Goal: Task Accomplishment & Management: Manage account settings

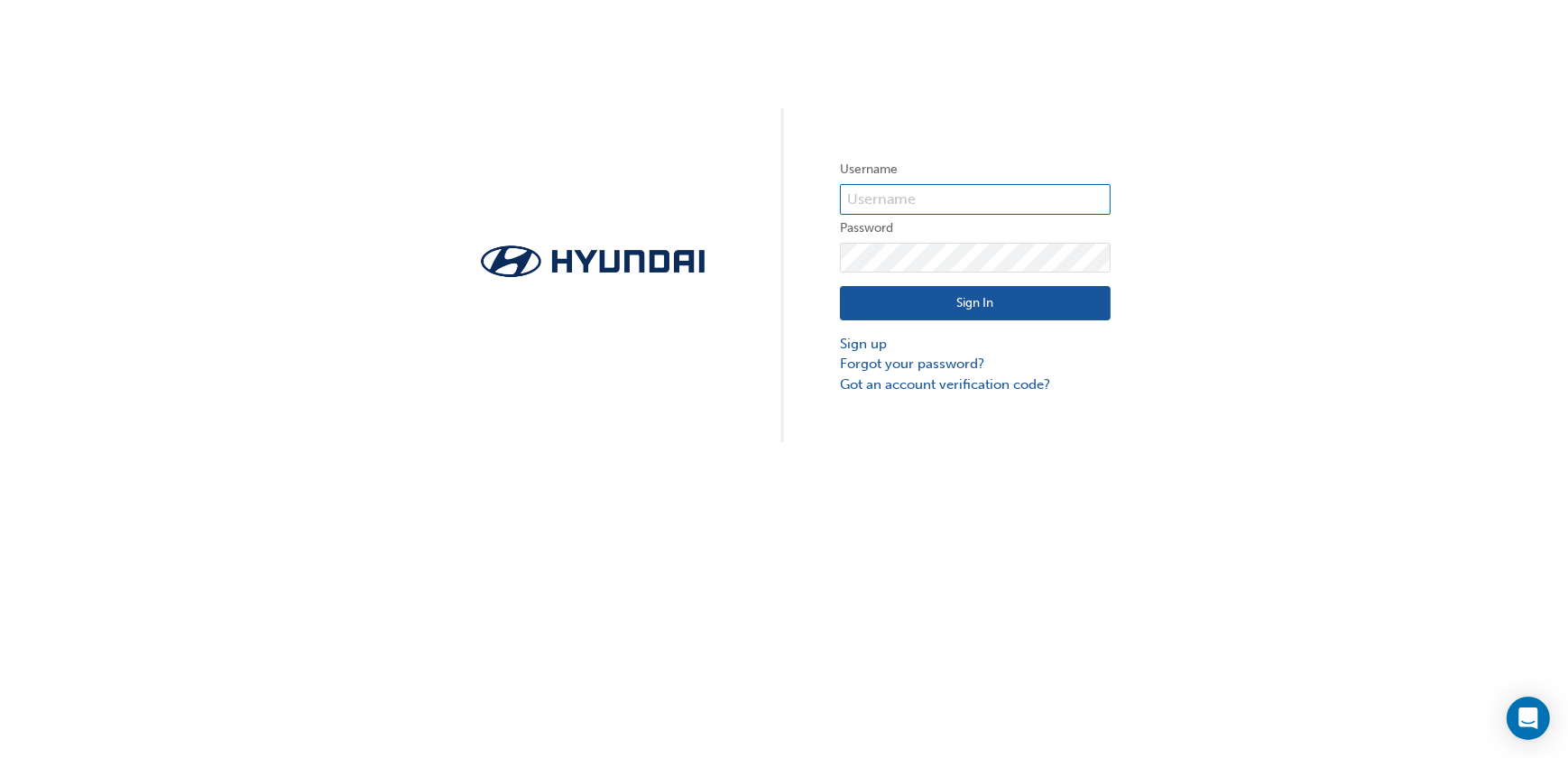
type input "23097"
click at [1034, 308] on button "Sign In" at bounding box center [975, 302] width 271 height 34
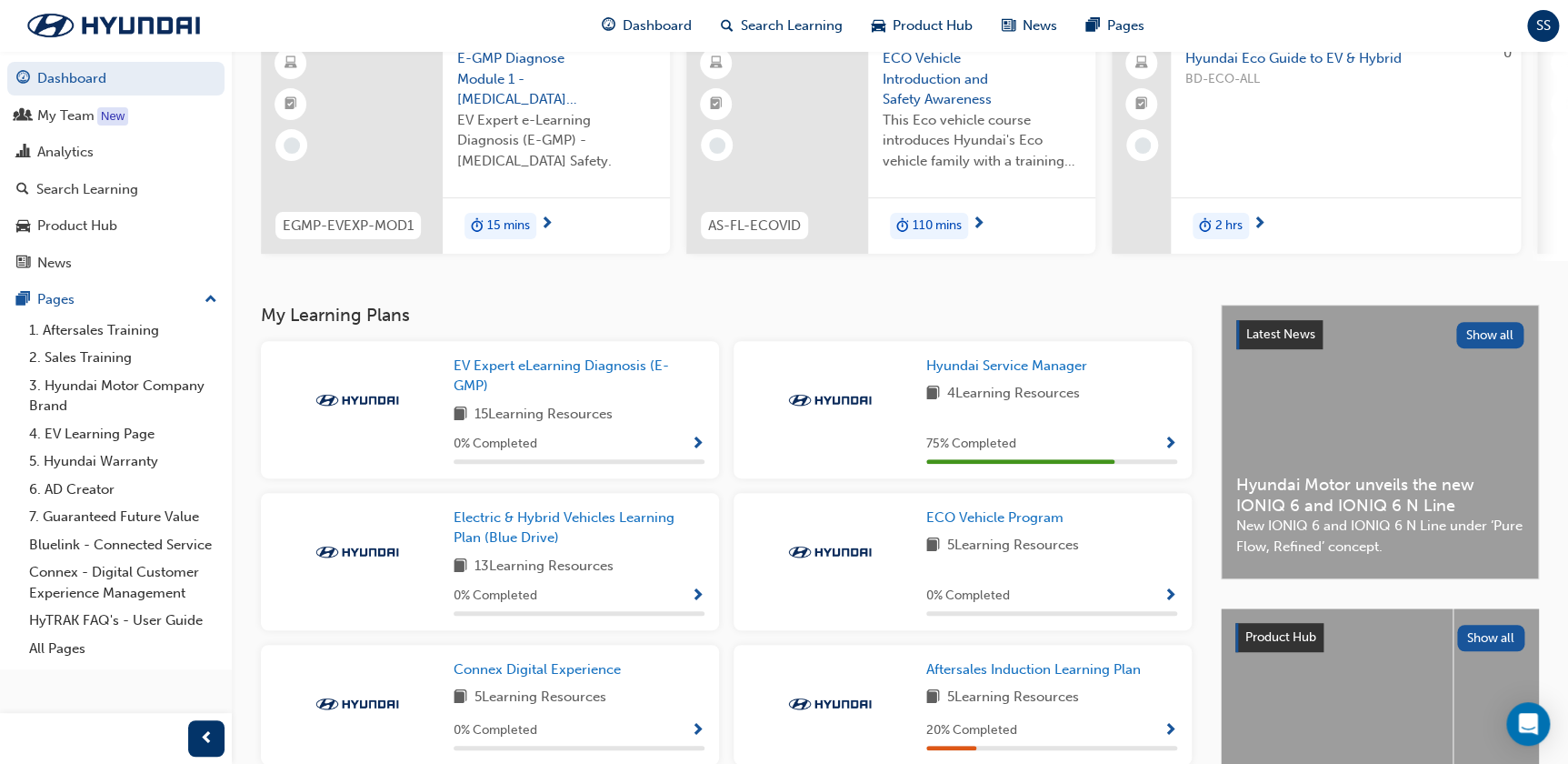
scroll to position [164, 0]
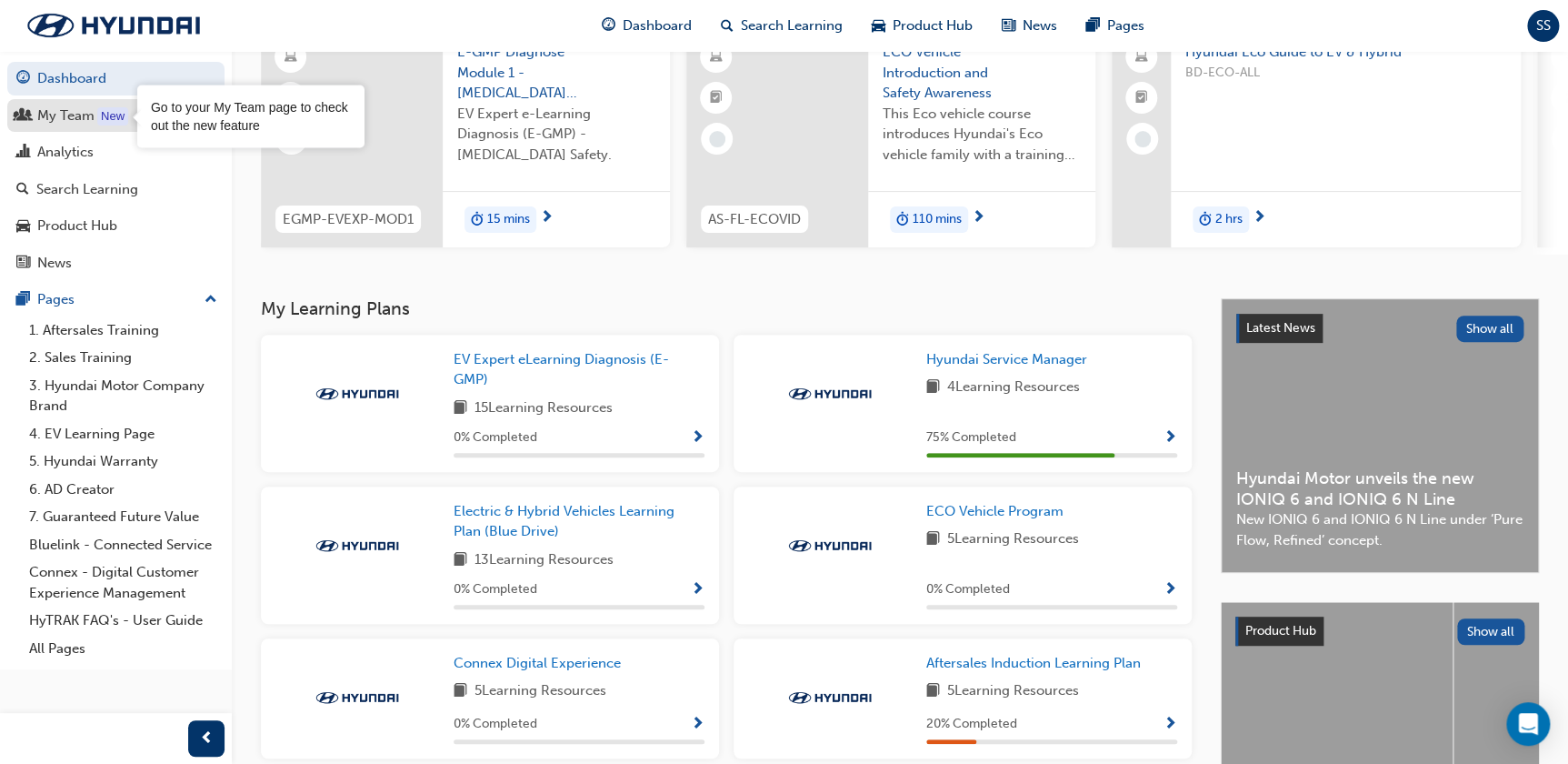
click at [92, 119] on div "My Team" at bounding box center [66, 115] width 57 height 21
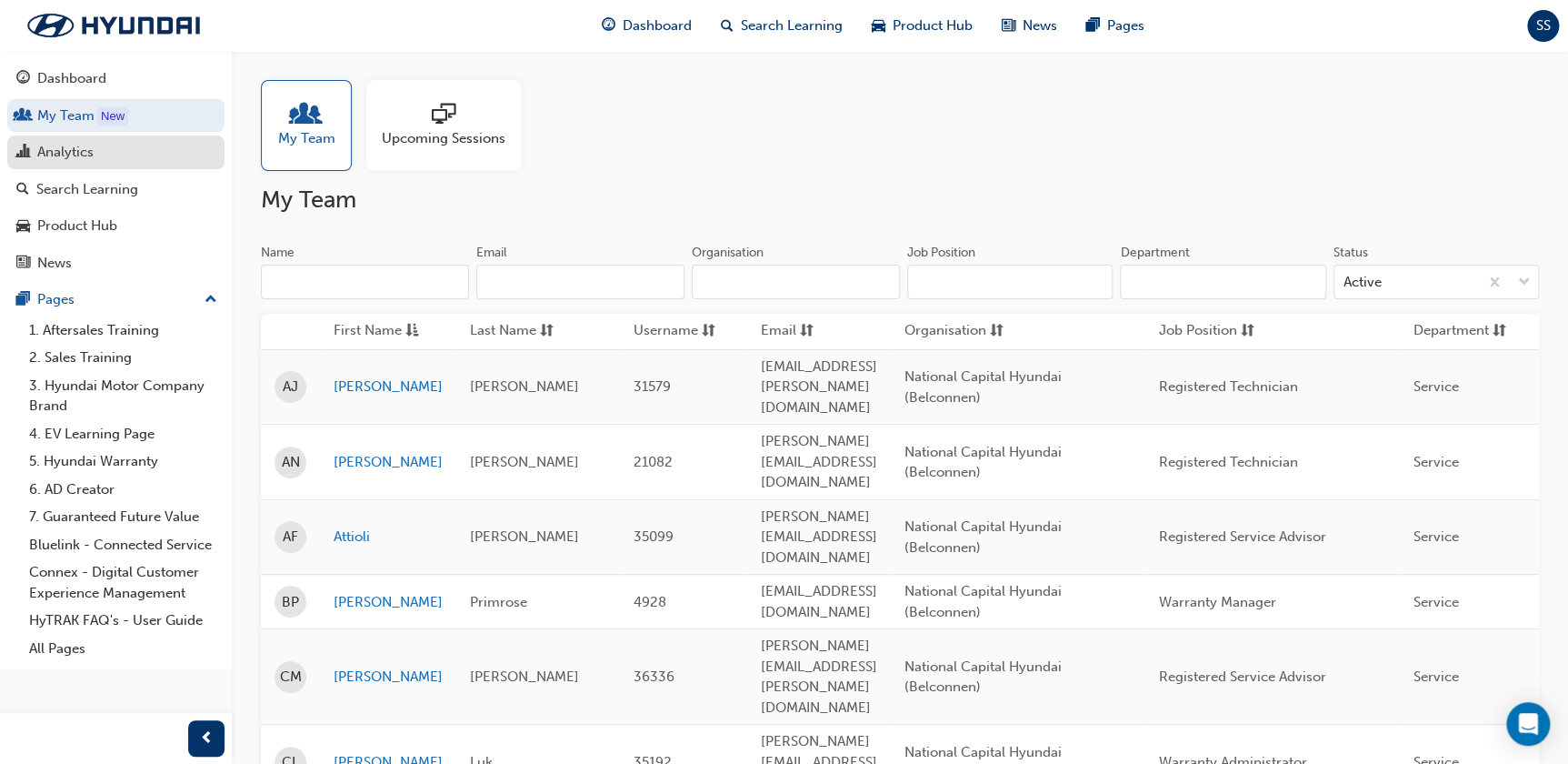
click at [78, 154] on div "Analytics" at bounding box center [65, 152] width 56 height 21
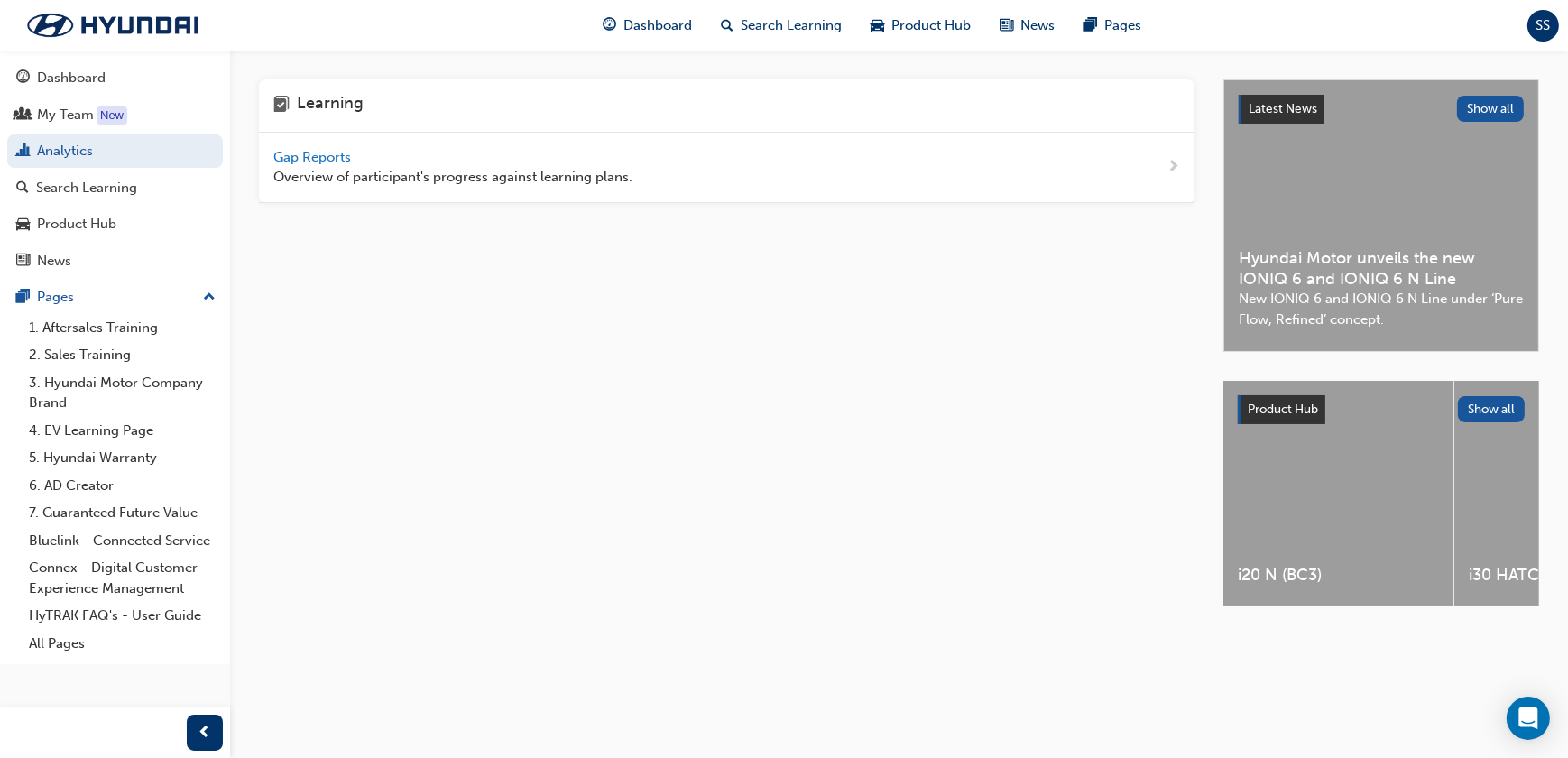
click at [349, 159] on span "Gap Reports" at bounding box center [314, 157] width 82 height 16
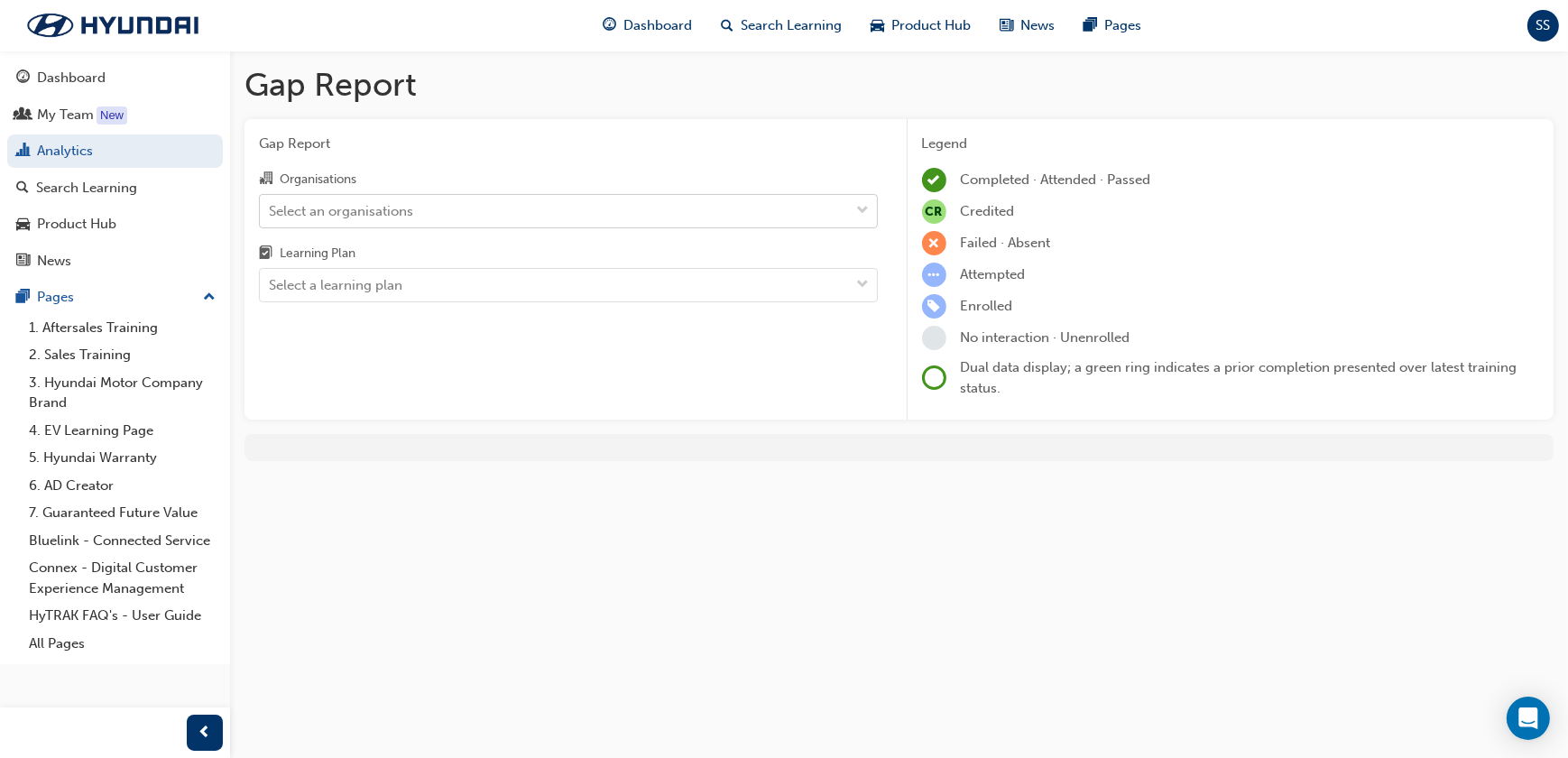
click at [649, 210] on div "Select an organisations" at bounding box center [554, 211] width 590 height 31
click at [271, 210] on input "Organisations Select an organisations" at bounding box center [270, 209] width 2 height 16
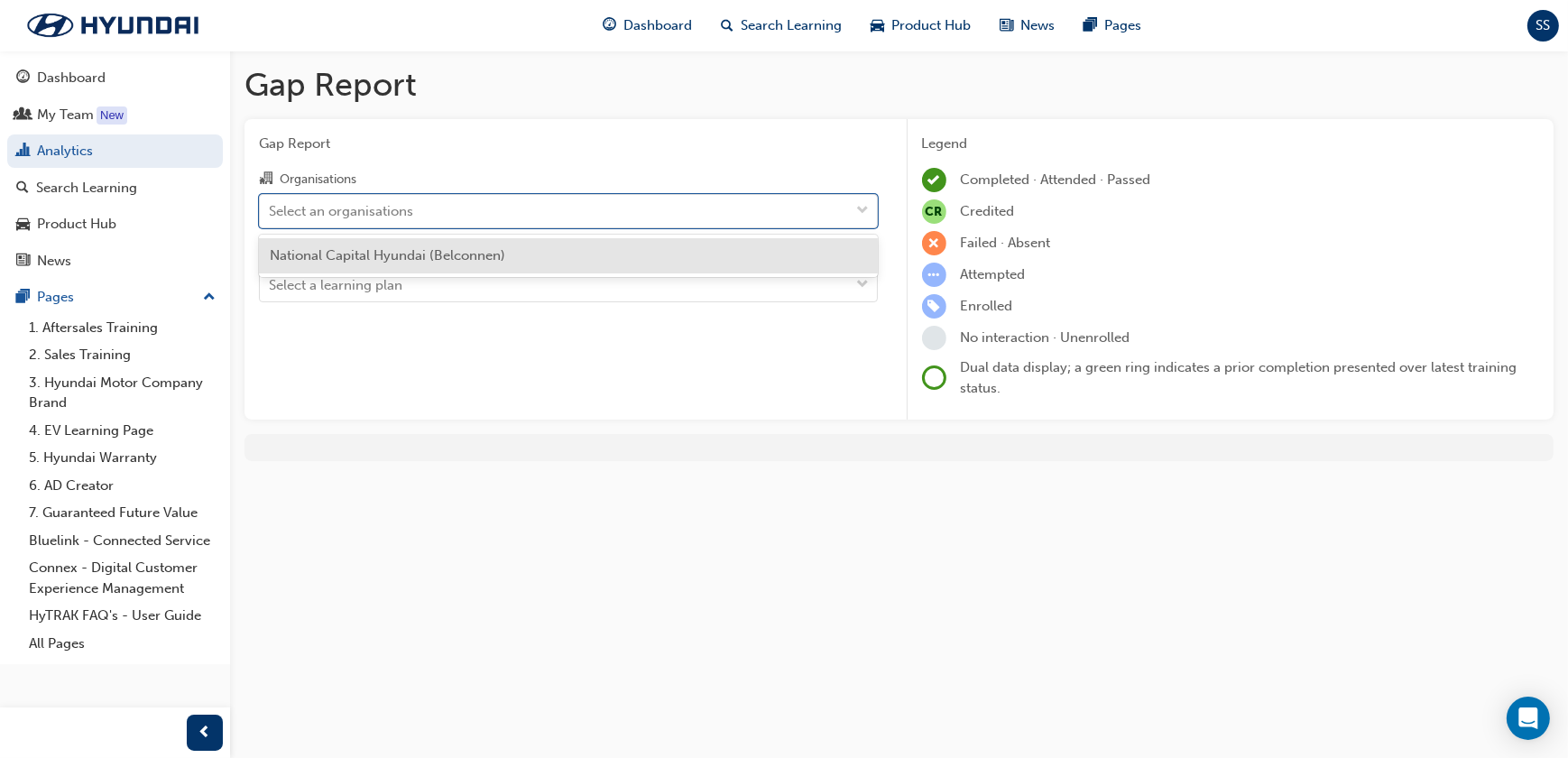
click at [576, 252] on div "National Capital Hyundai (Belconnen)" at bounding box center [568, 256] width 619 height 35
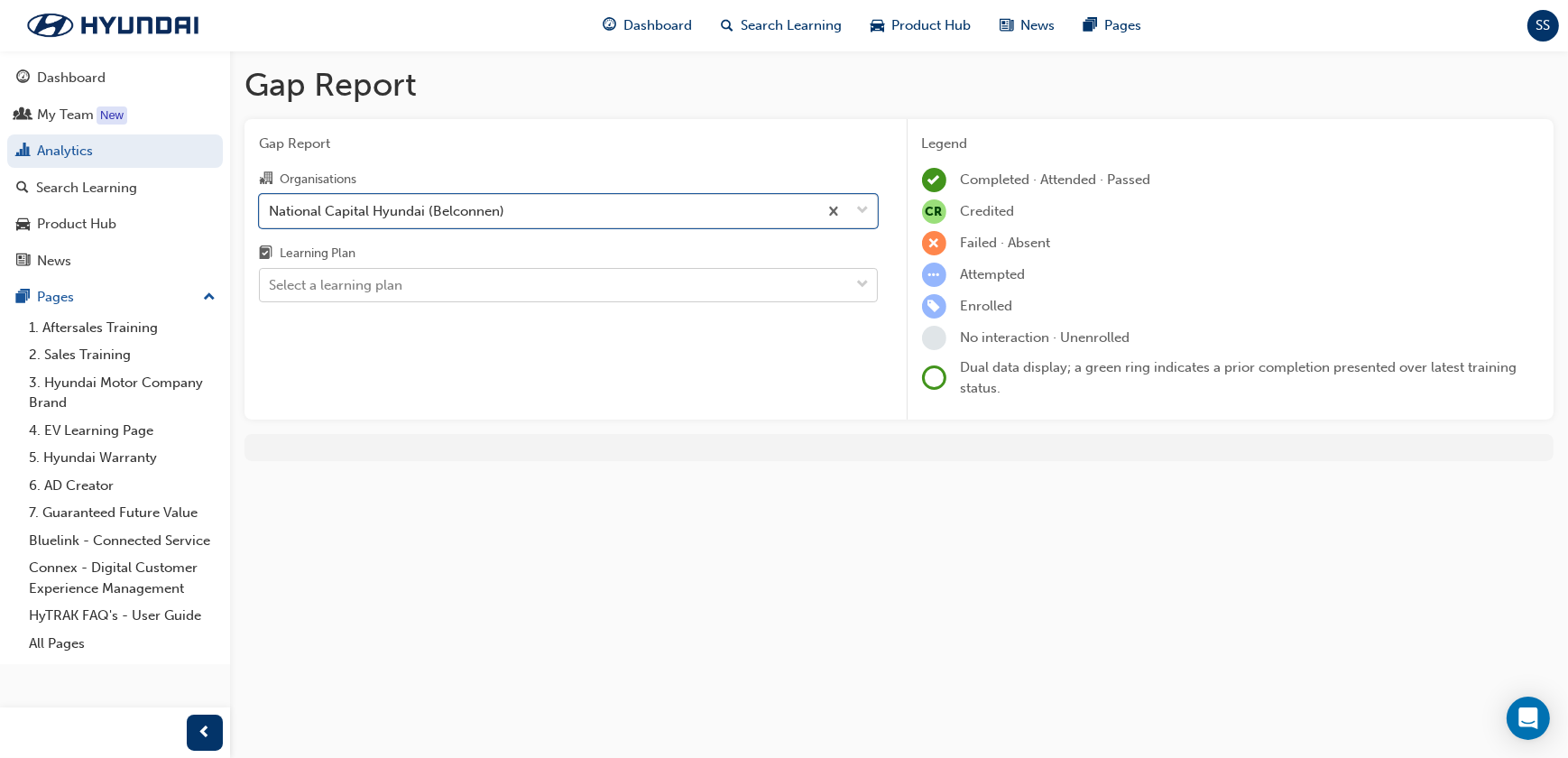
click at [550, 284] on div "Select a learning plan" at bounding box center [554, 285] width 590 height 31
click at [271, 284] on input "Learning Plan Select a learning plan" at bounding box center [270, 284] width 2 height 16
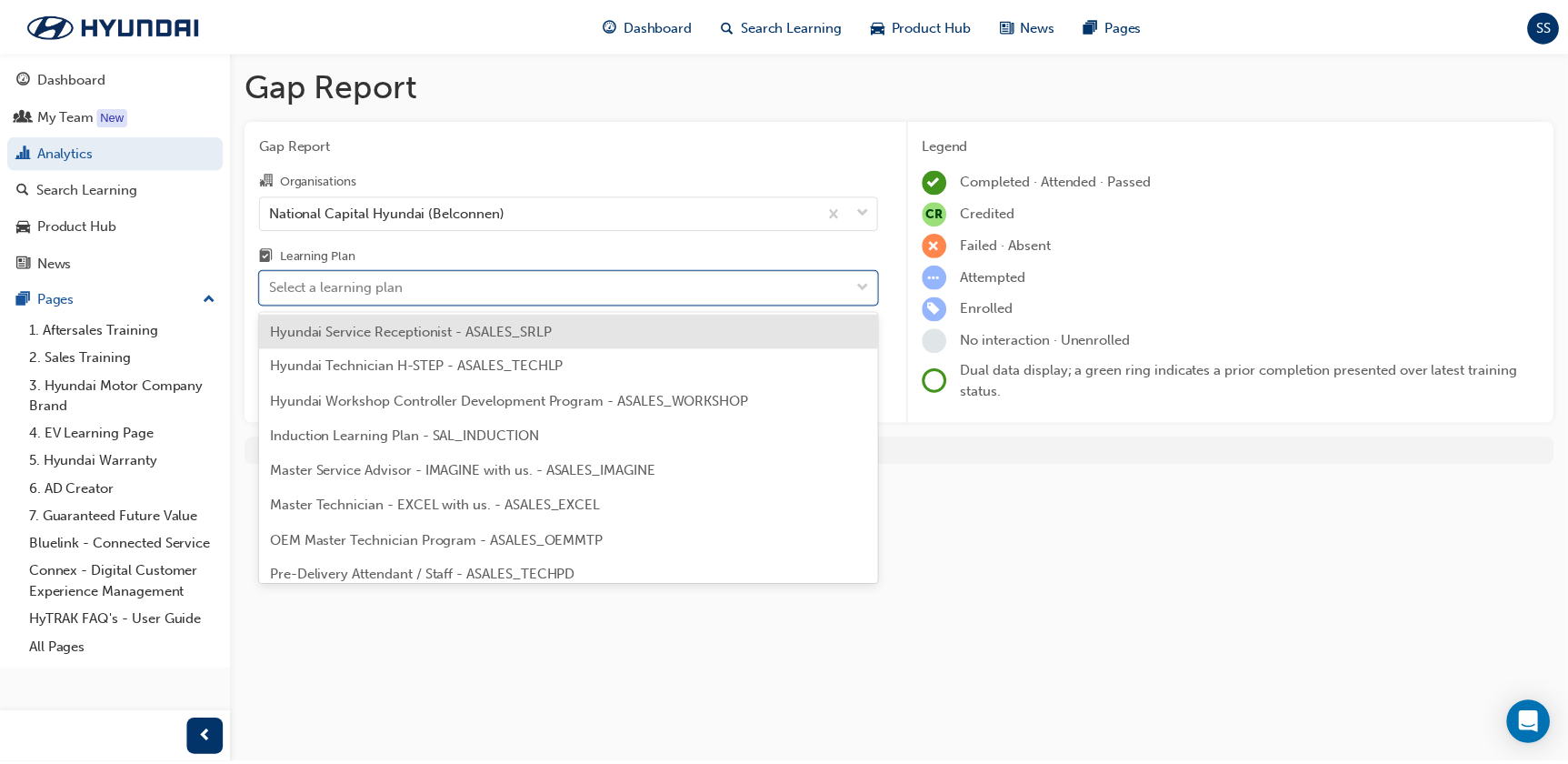
scroll to position [661, 0]
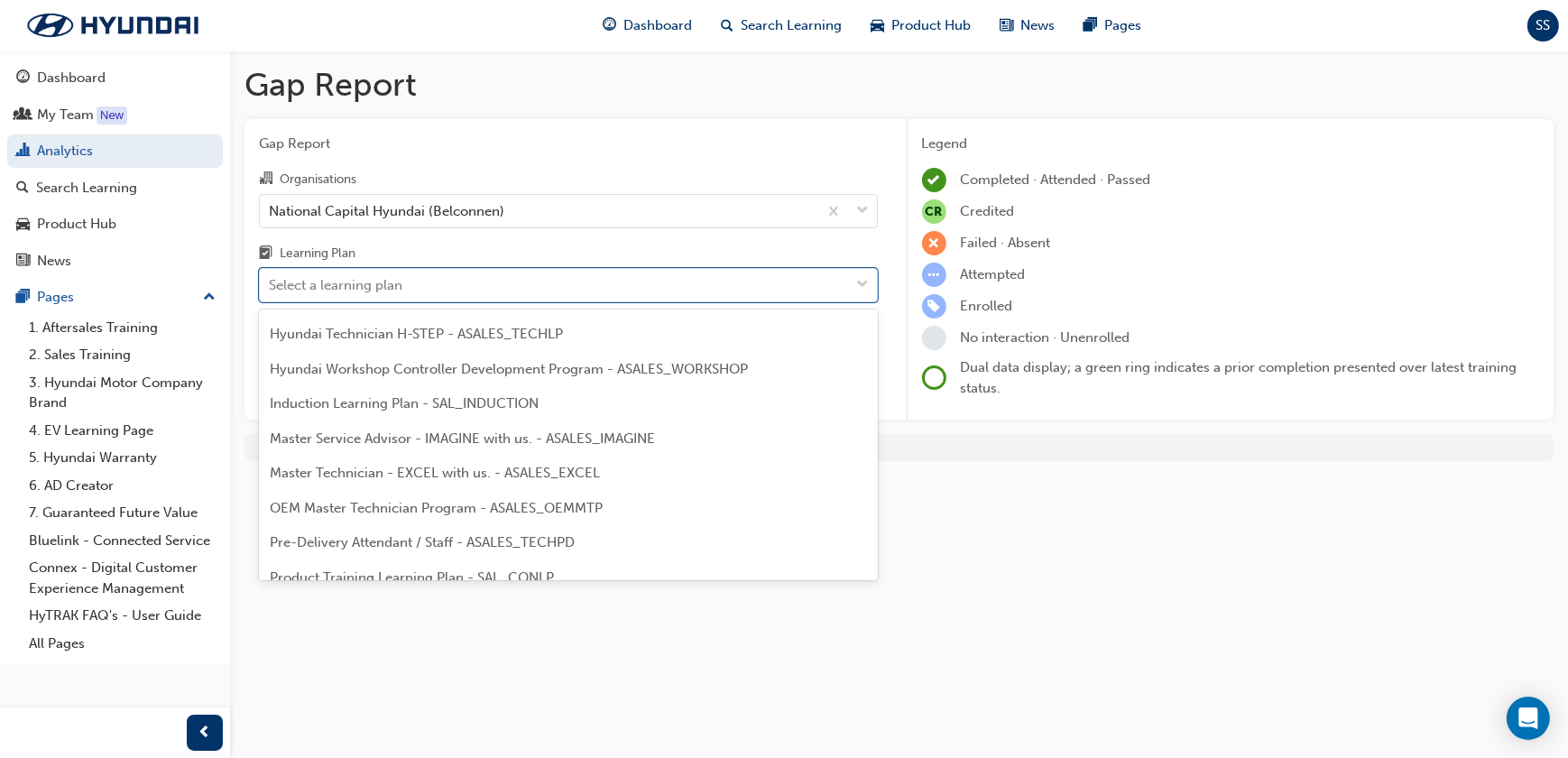
click at [580, 474] on span "Master Technician - EXCEL with us. - ASALES_EXCEL" at bounding box center [435, 473] width 330 height 16
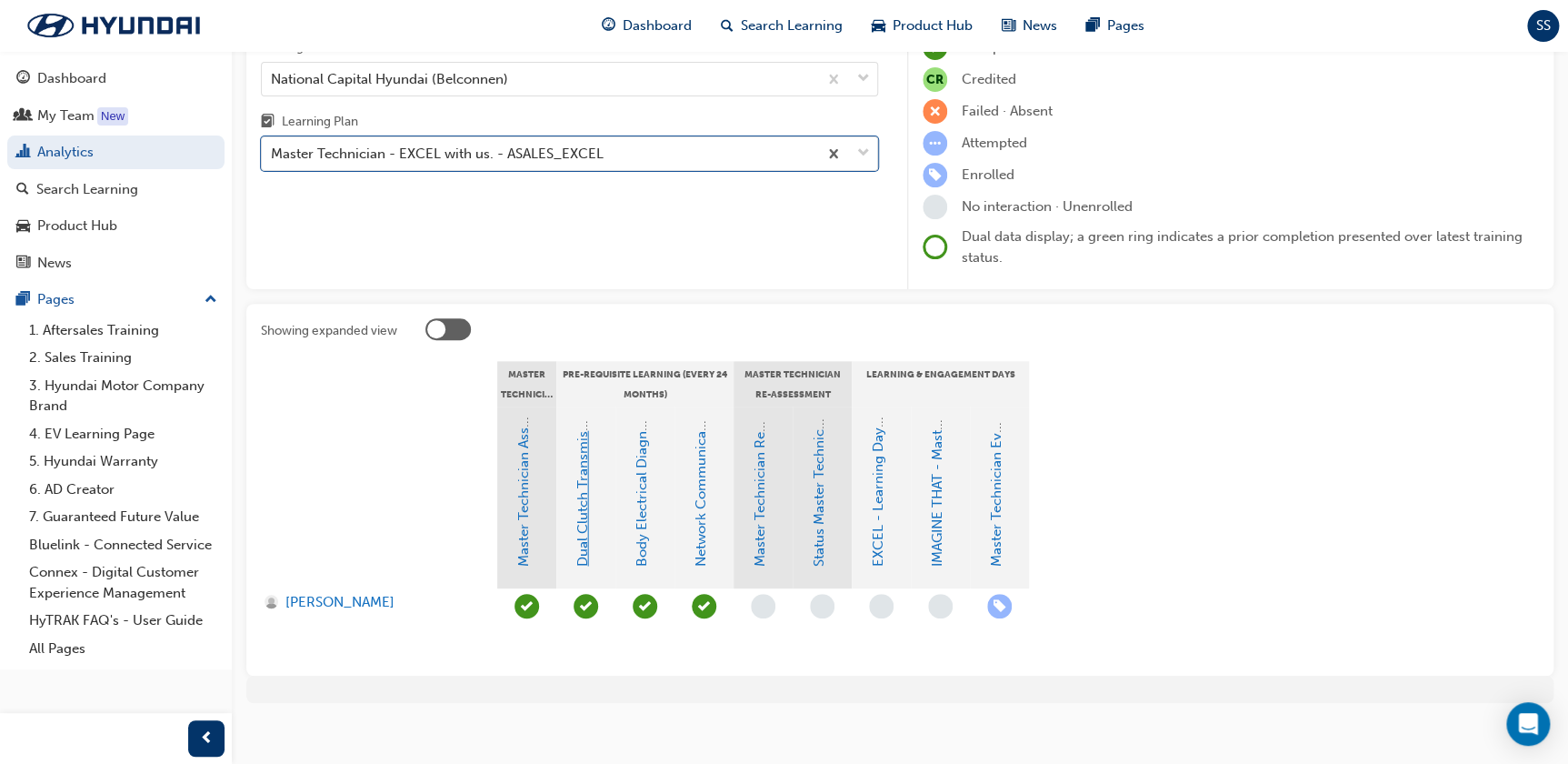
scroll to position [145, 0]
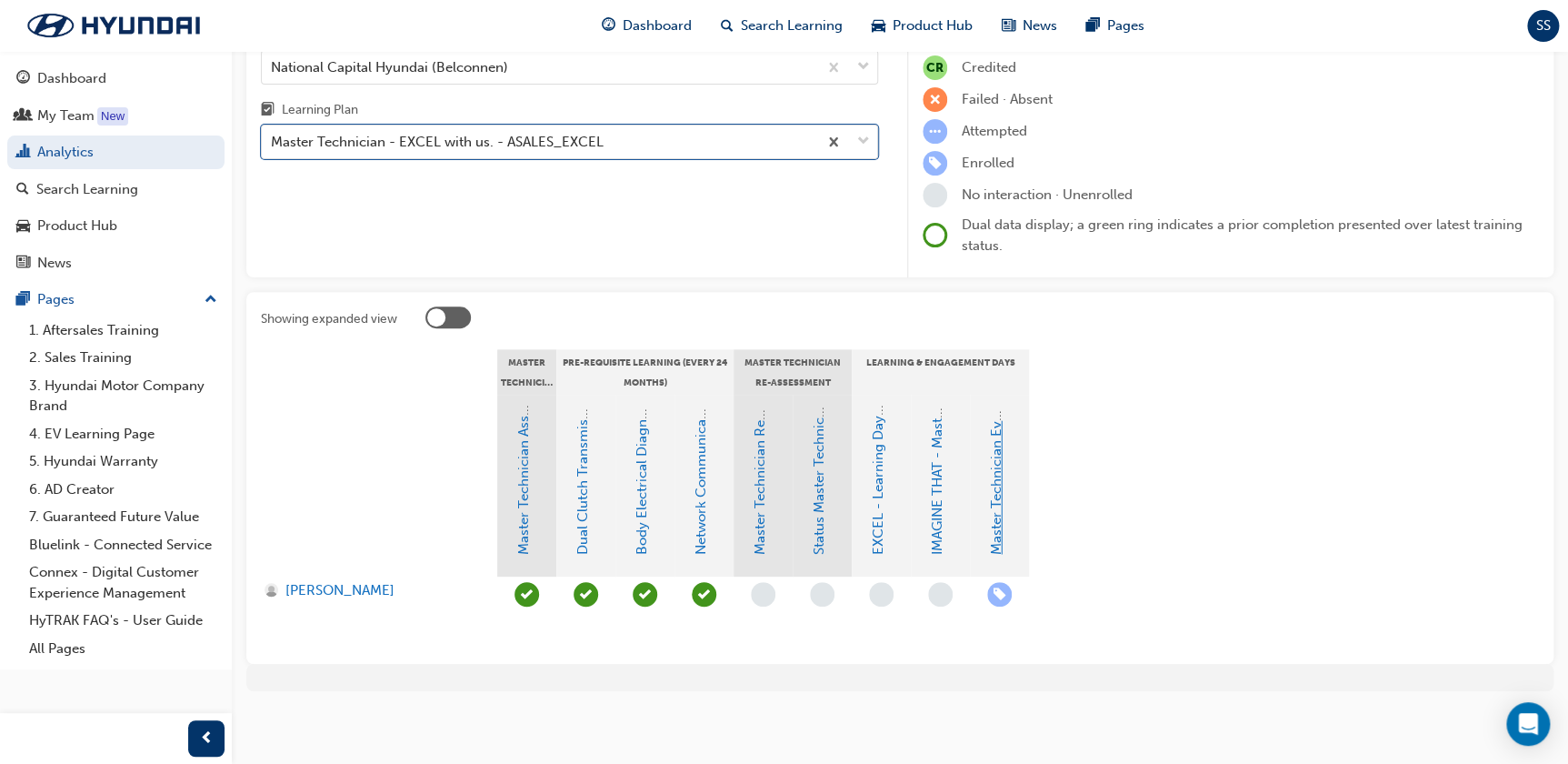
click at [997, 466] on link "Master Technician Event 2025" at bounding box center [997, 460] width 17 height 189
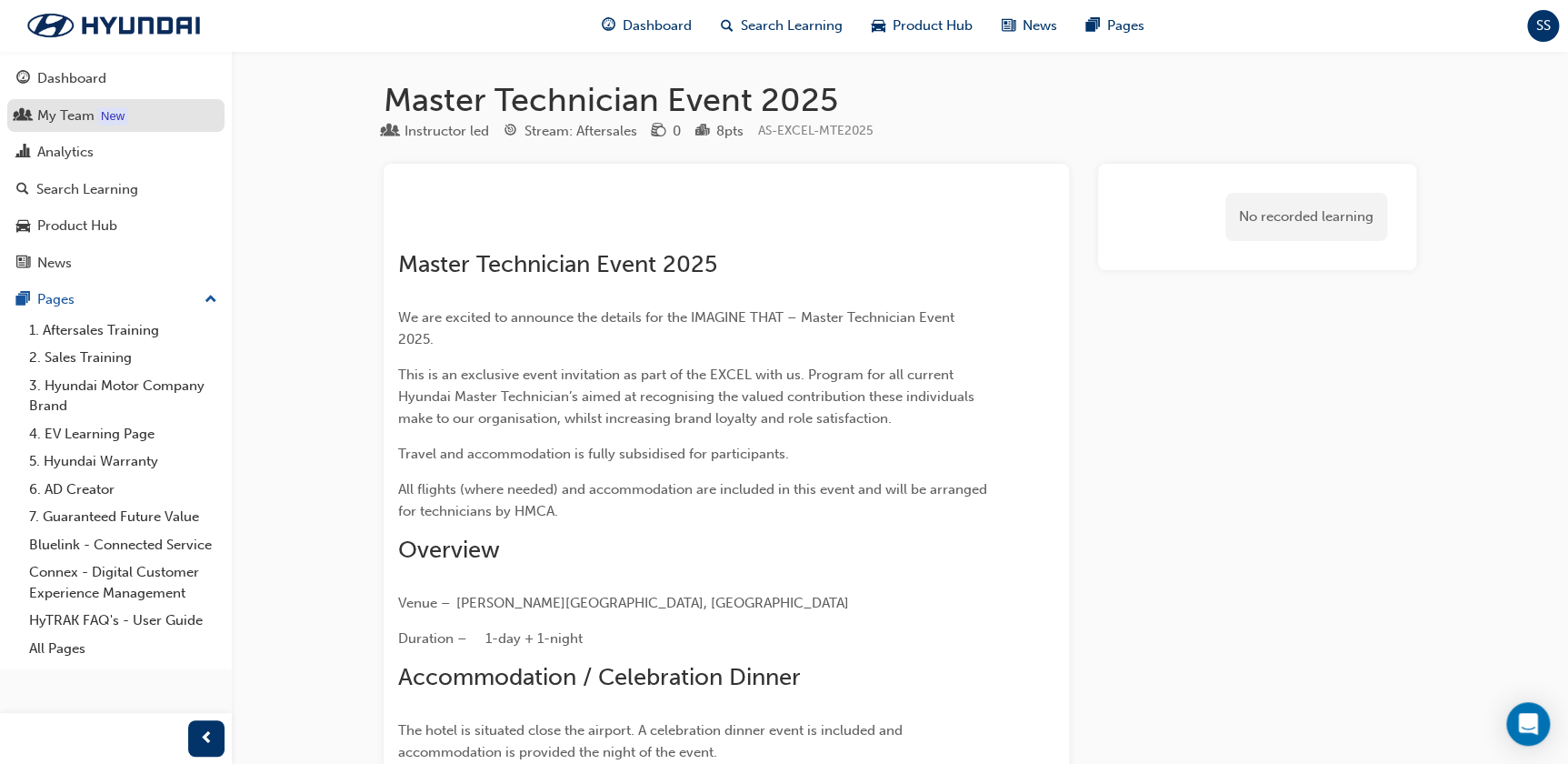
click at [95, 121] on div "My Team" at bounding box center [115, 115] width 199 height 23
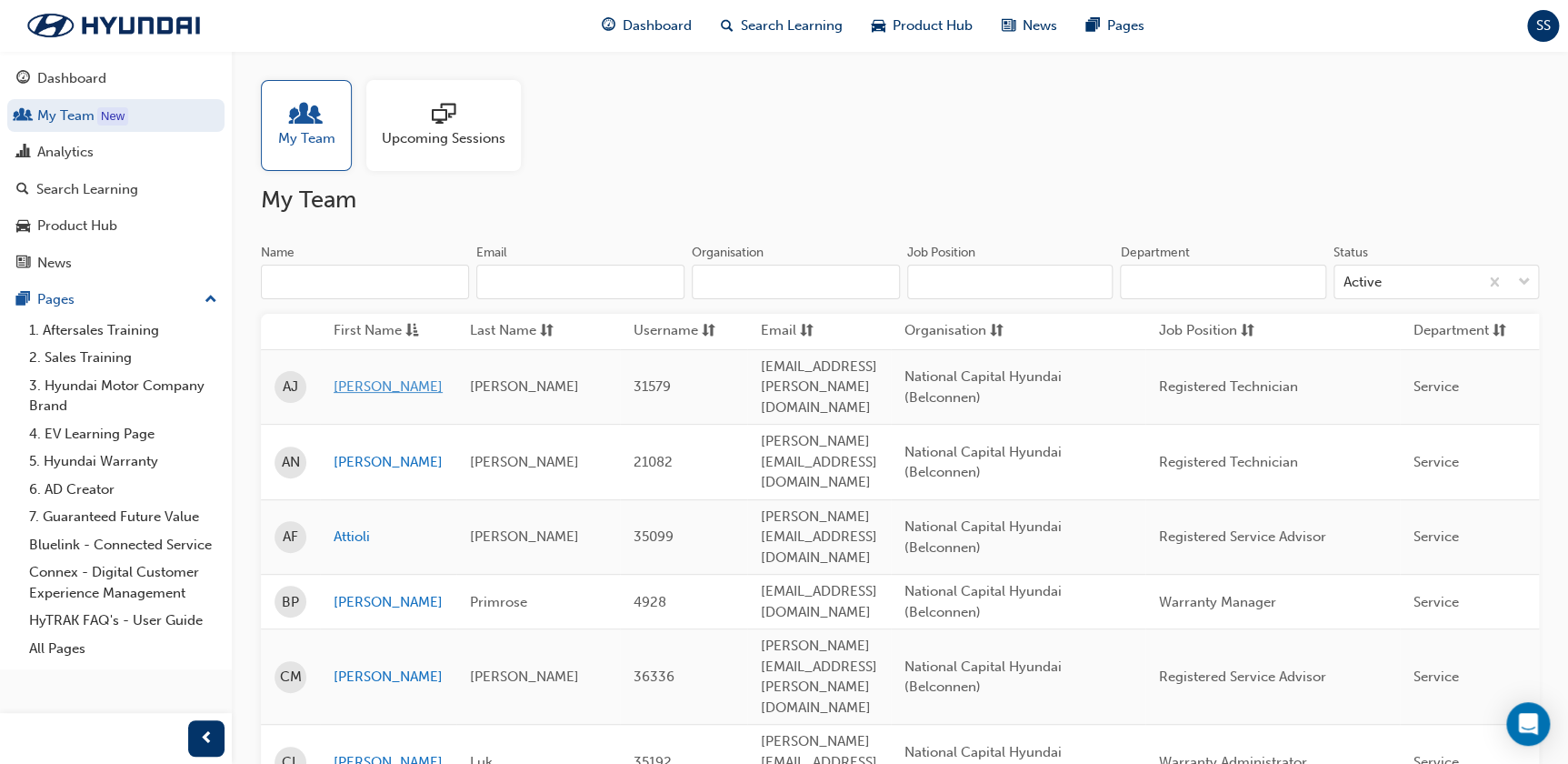
click at [361, 380] on link "[PERSON_NAME]" at bounding box center [388, 386] width 109 height 21
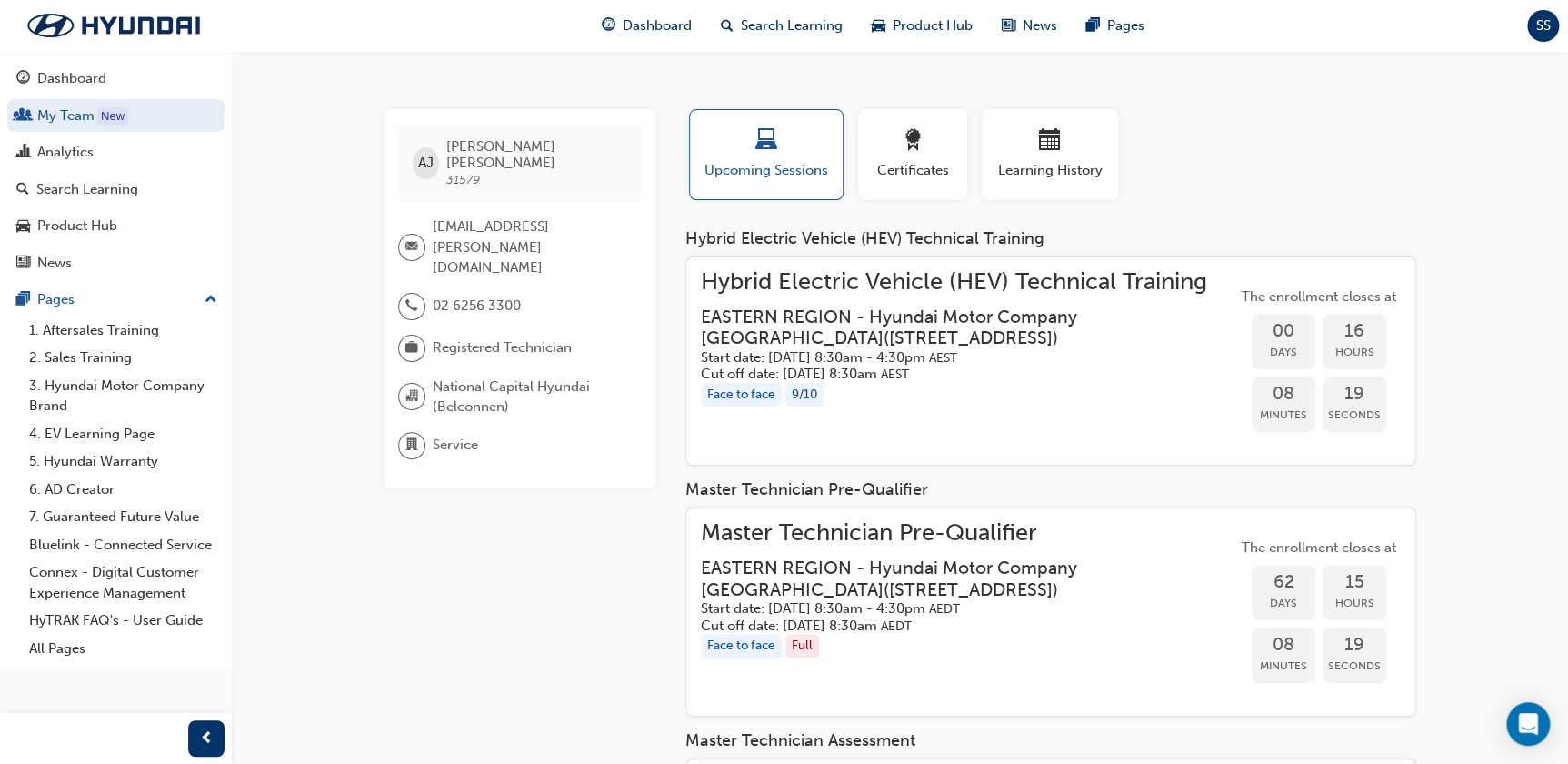
click at [1107, 408] on div "Hybrid Electric Vehicle (HEV) Technical Training EASTERN REGION - Hyundai Motor…" at bounding box center [969, 361] width 537 height 179
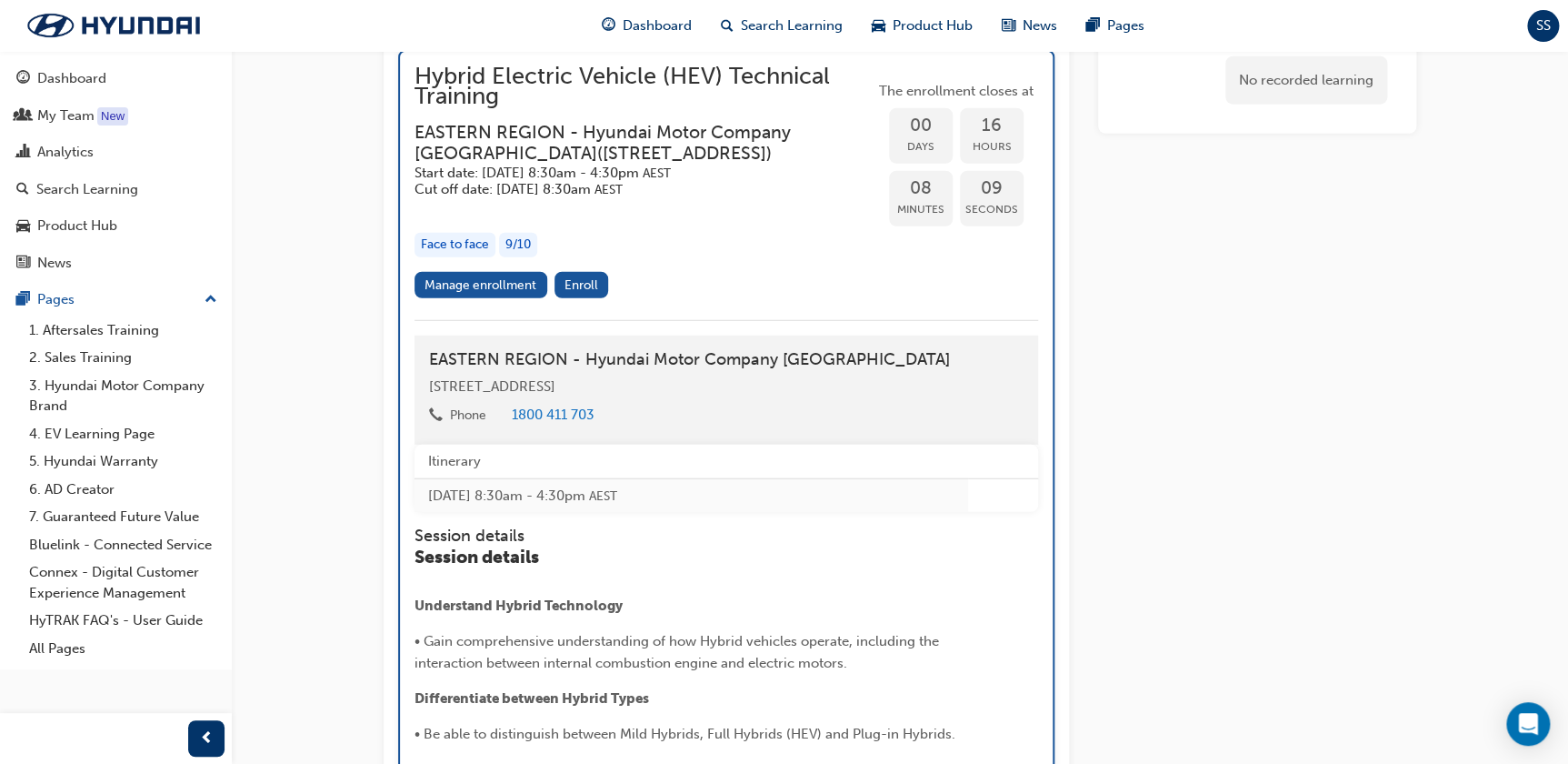
scroll to position [2422, 0]
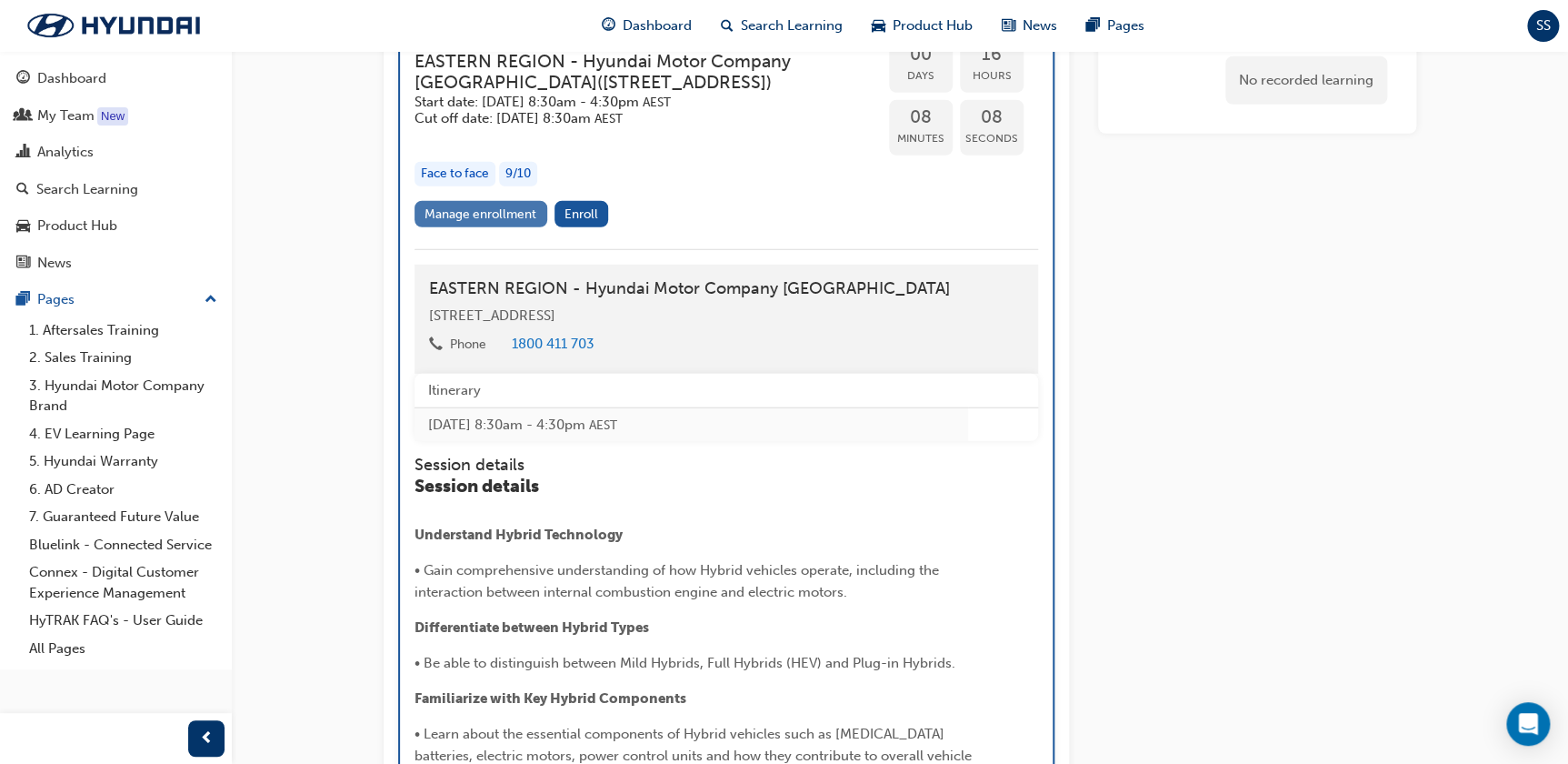
click at [473, 210] on link "Manage enrollment" at bounding box center [481, 213] width 133 height 27
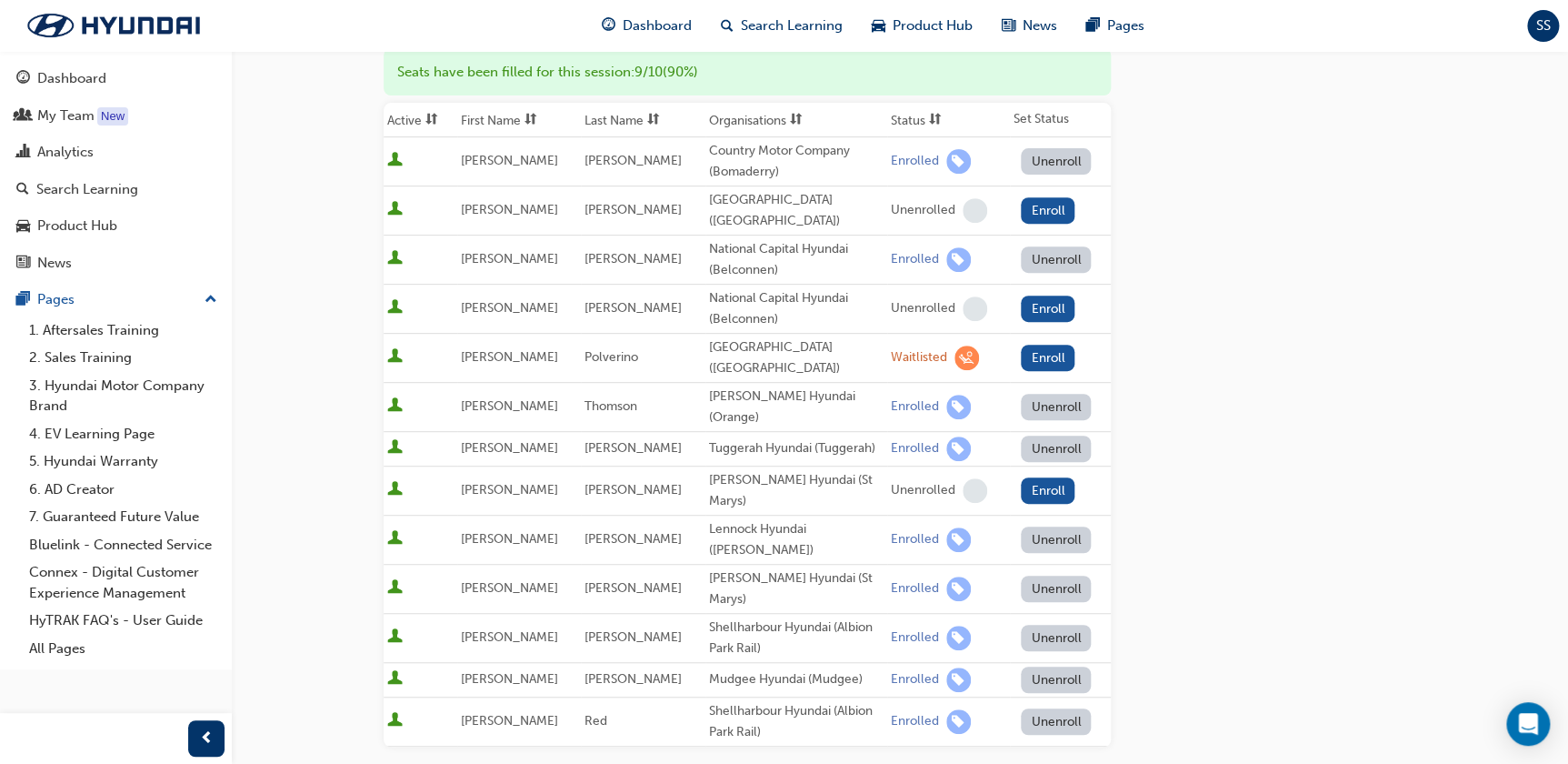
scroll to position [263, 0]
